Goal: Check status: Check status

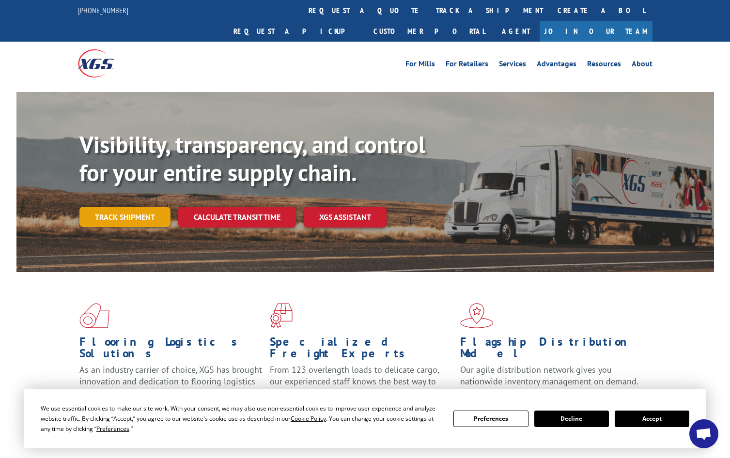
click at [152, 207] on link "Track shipment" at bounding box center [124, 217] width 91 height 20
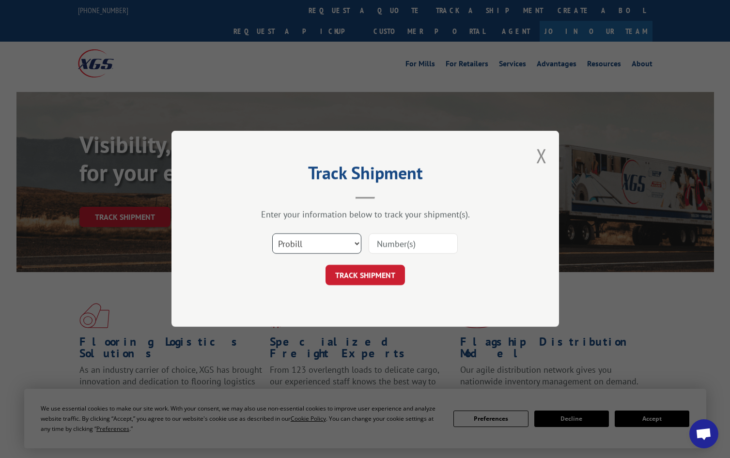
click at [344, 243] on select "Select category... Probill BOL PO" at bounding box center [316, 244] width 89 height 20
click at [272, 234] on select "Select category... Probill BOL PO" at bounding box center [316, 244] width 89 height 20
click at [399, 245] on input at bounding box center [413, 244] width 89 height 20
paste input "17001896"
type input "17001896"
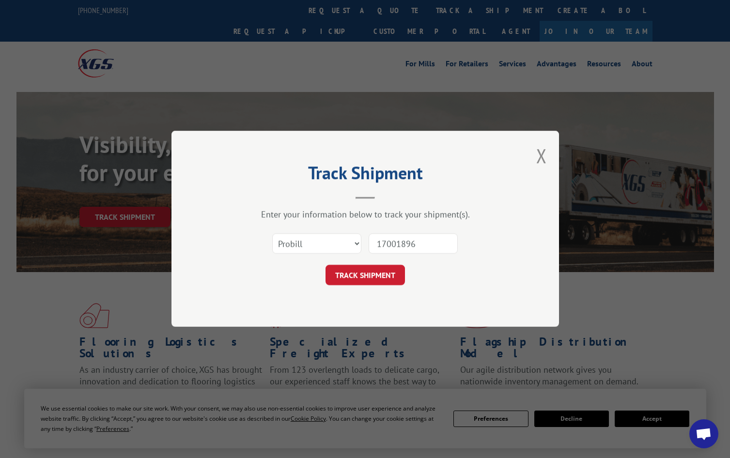
click button "TRACK SHIPMENT" at bounding box center [364, 275] width 79 height 20
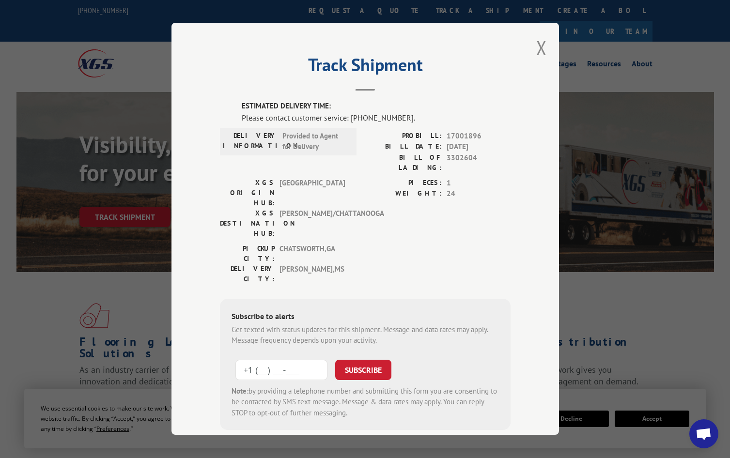
click at [272, 360] on input "+1 (___) ___-____" at bounding box center [281, 370] width 92 height 20
paste input "662) 670-4011"
type input "[PHONE_NUMBER]"
click at [351, 360] on button "SUBSCRIBE" at bounding box center [363, 370] width 56 height 20
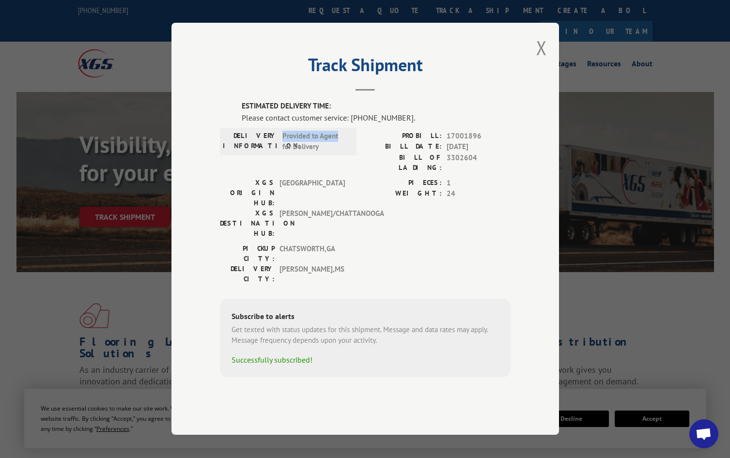
drag, startPoint x: 281, startPoint y: 158, endPoint x: 342, endPoint y: 158, distance: 61.0
click at [342, 153] on div "DELIVERY INFORMATION: Provided to Agent for Delivery" at bounding box center [288, 142] width 131 height 22
drag, startPoint x: 241, startPoint y: 145, endPoint x: 386, endPoint y: 143, distance: 145.8
click at [386, 143] on div "ESTIMATED DELIVERY TIME: Please contact customer service: [PHONE_NUMBER]. DELIV…" at bounding box center [365, 239] width 291 height 276
drag, startPoint x: 386, startPoint y: 143, endPoint x: 399, endPoint y: 231, distance: 89.4
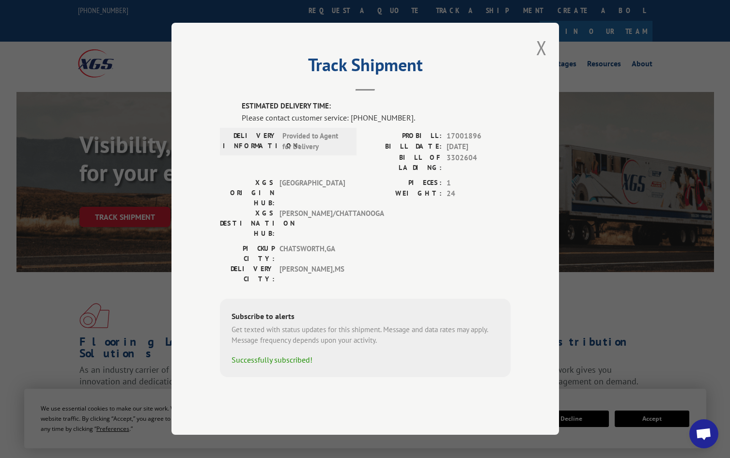
click at [396, 244] on div "PICKUP CITY: [GEOGRAPHIC_DATA] , [GEOGRAPHIC_DATA] [GEOGRAPHIC_DATA]: [GEOGRAPH…" at bounding box center [365, 267] width 291 height 46
drag, startPoint x: 329, startPoint y: 248, endPoint x: 340, endPoint y: 248, distance: 10.7
click at [340, 264] on div "DELIVERY CITY: [GEOGRAPHIC_DATA] , [GEOGRAPHIC_DATA]" at bounding box center [285, 274] width 131 height 20
drag, startPoint x: 283, startPoint y: 161, endPoint x: 337, endPoint y: 161, distance: 54.2
click at [337, 153] on span "Provided to Agent for Delivery" at bounding box center [314, 142] width 65 height 22
